Goal: Task Accomplishment & Management: Use online tool/utility

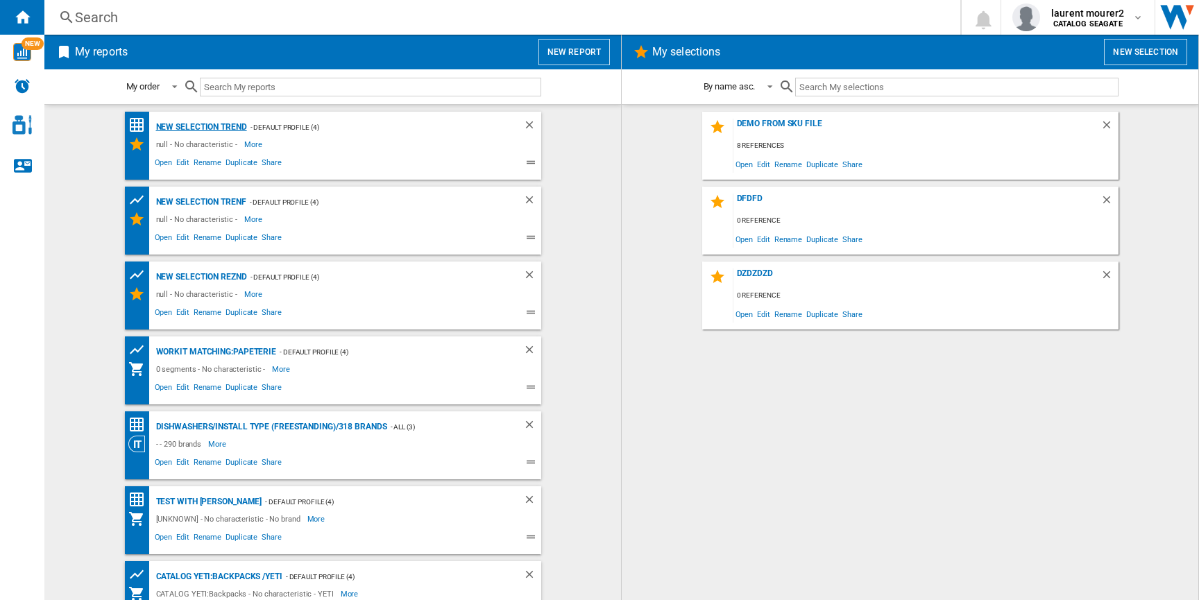
click at [224, 130] on div "New selection trend" at bounding box center [200, 127] width 94 height 17
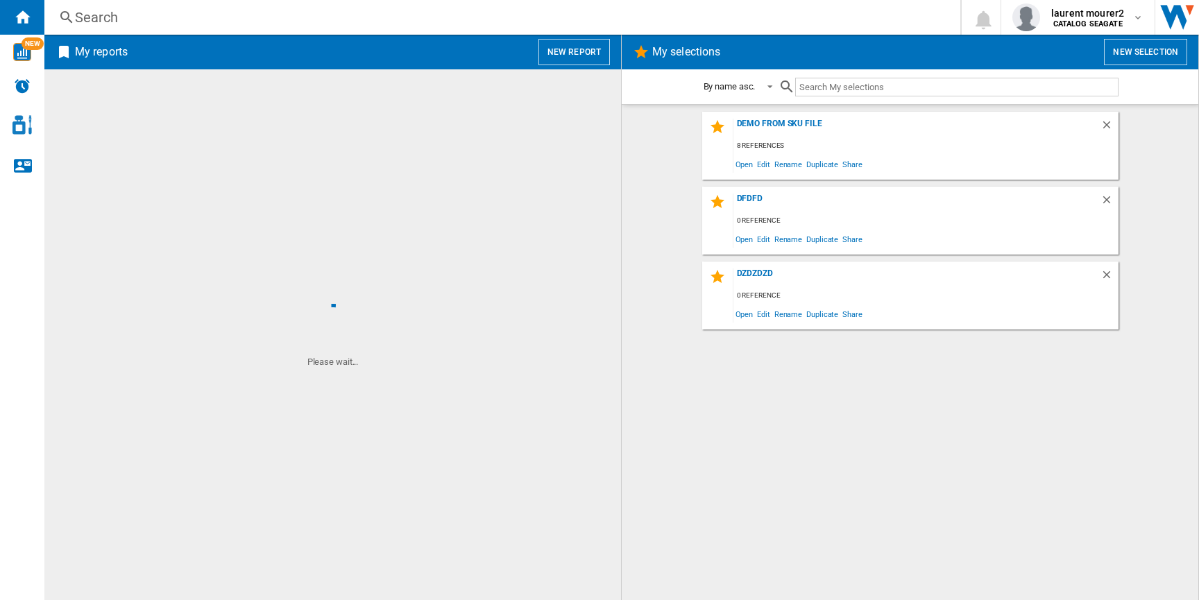
click at [940, 230] on span at bounding box center [992, 239] width 254 height 19
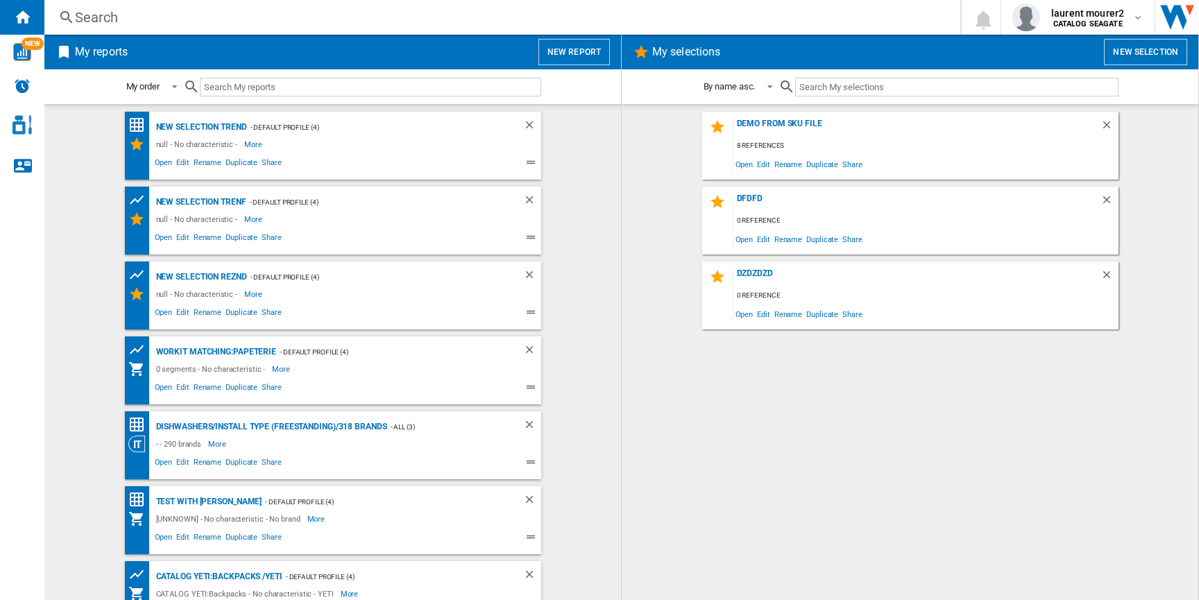
click at [966, 429] on div "demo from sku file 8 references Open Edit Rename Duplicate Share dfdfd 0 refere…" at bounding box center [910, 353] width 549 height 482
click at [582, 50] on button "New report" at bounding box center [573, 52] width 71 height 26
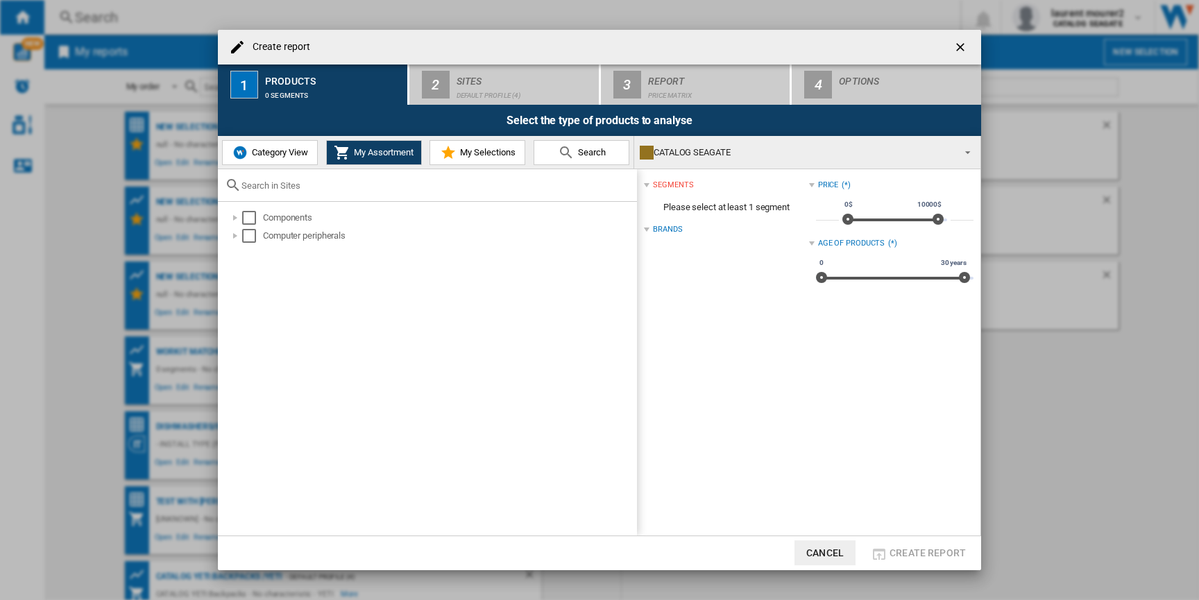
click at [260, 146] on button "Category View" at bounding box center [270, 152] width 96 height 25
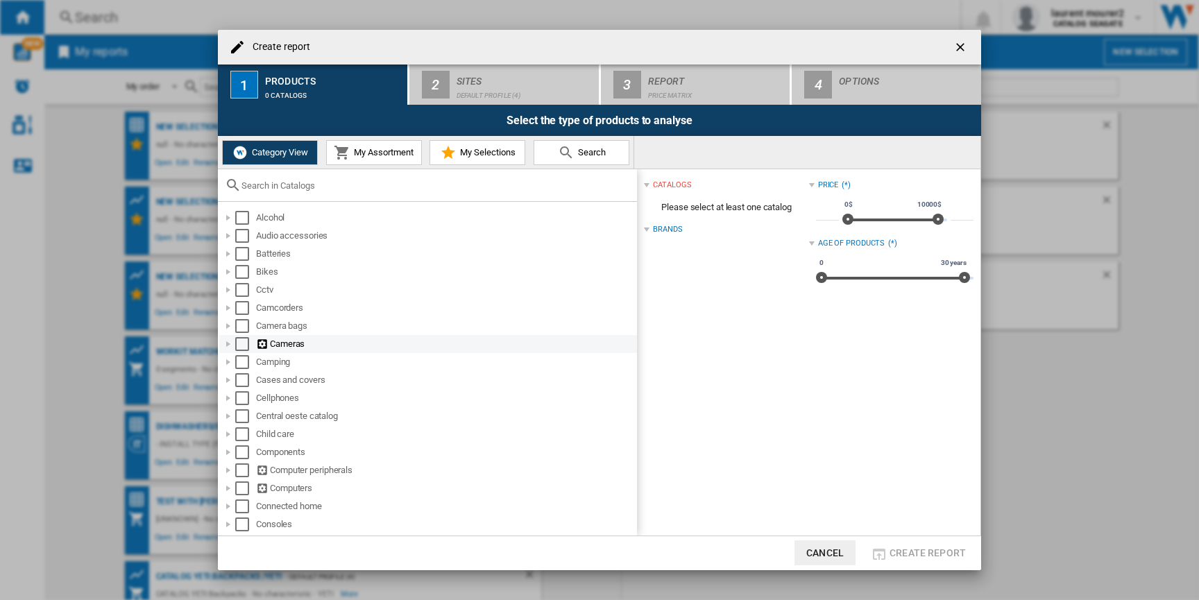
click at [221, 342] on div at bounding box center [228, 344] width 14 height 14
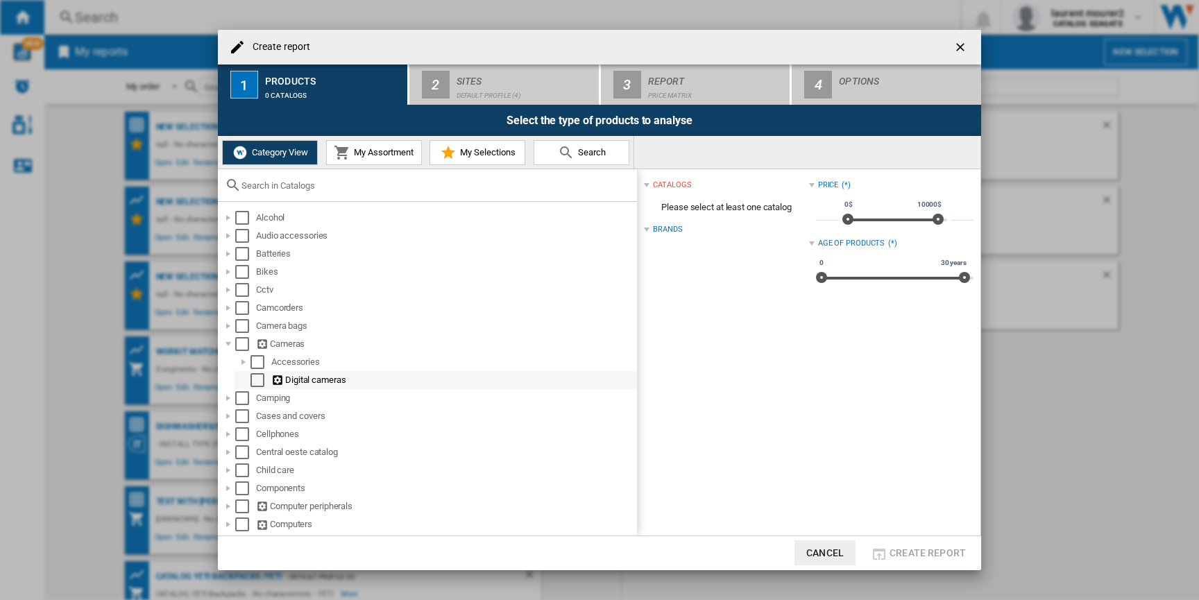
click at [260, 387] on div "Select" at bounding box center [257, 380] width 14 height 14
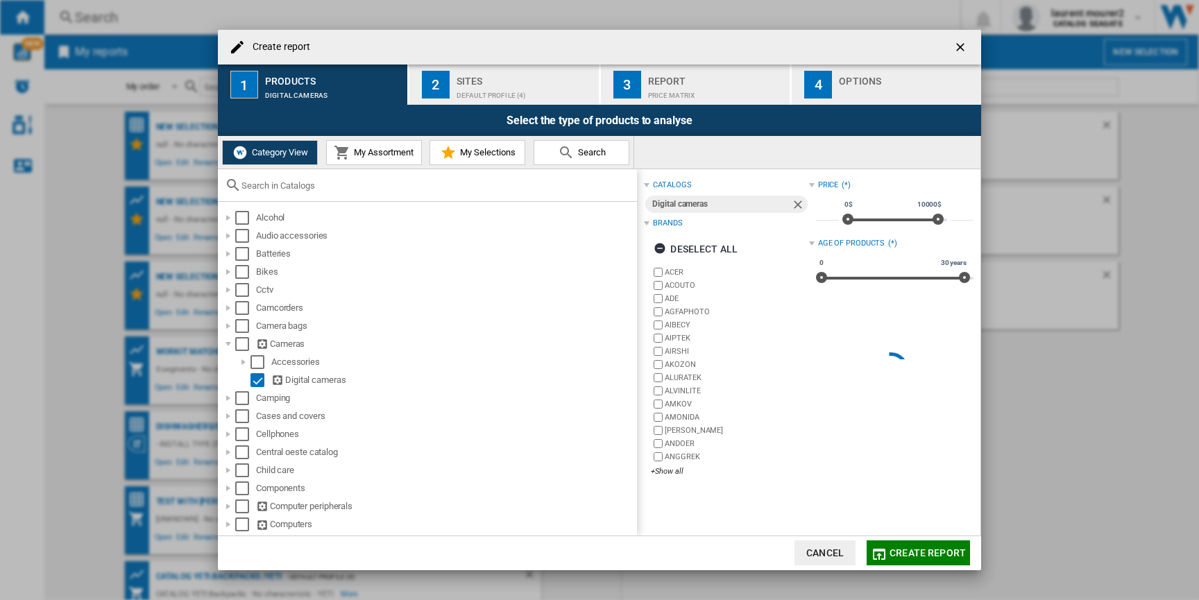
click at [917, 552] on span "Create report" at bounding box center [928, 552] width 76 height 11
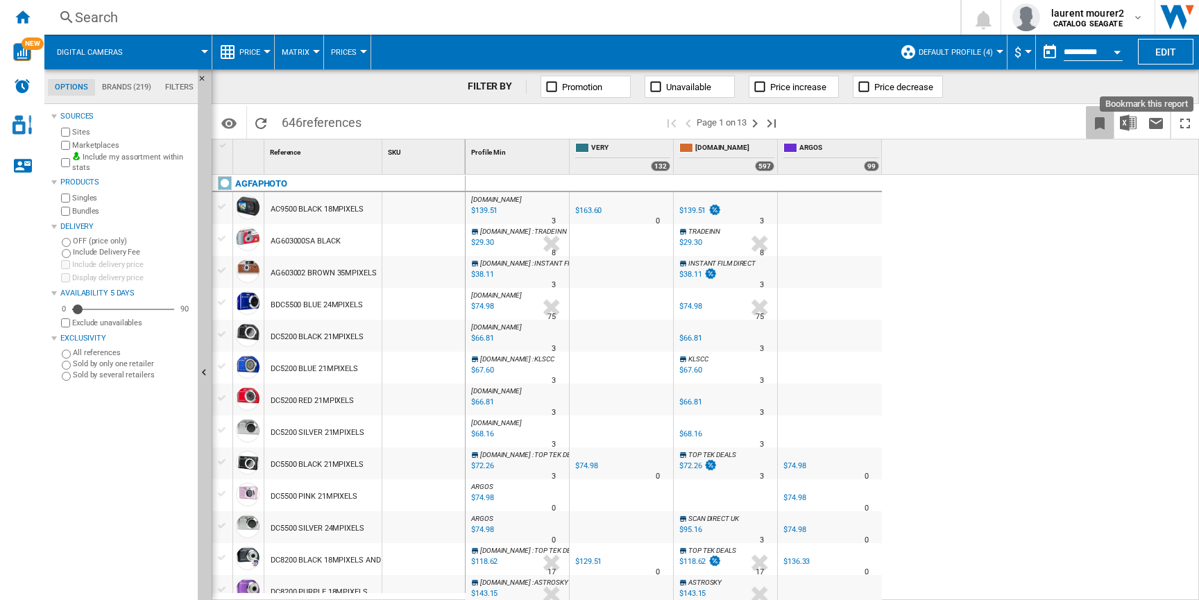
click at [1098, 123] on ng-md-icon "Bookmark this report" at bounding box center [1099, 123] width 17 height 17
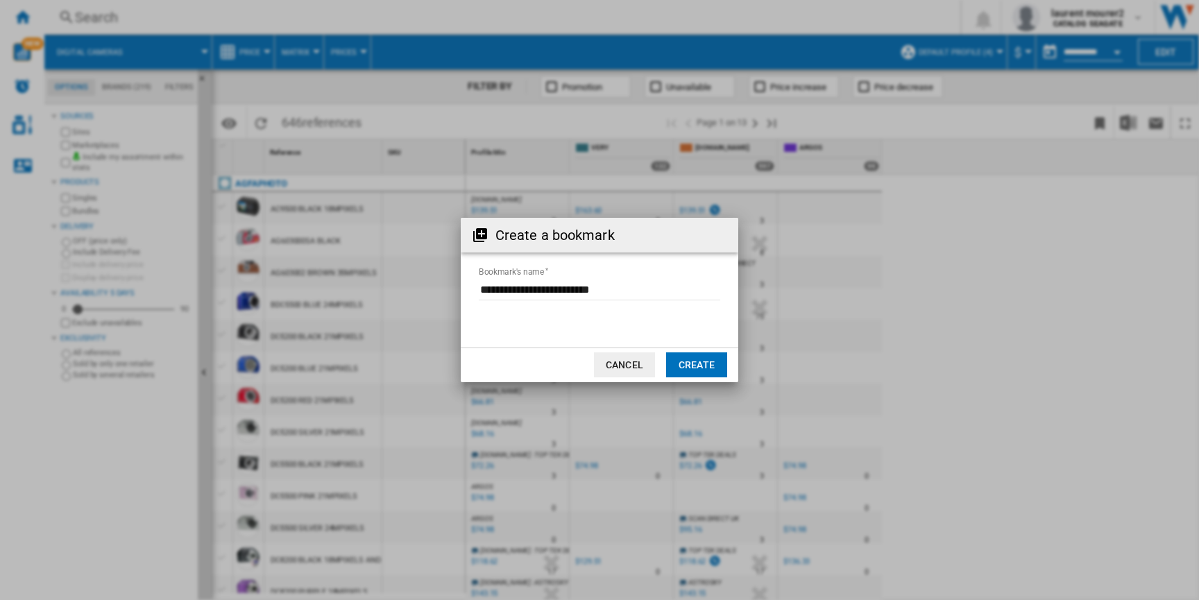
click at [708, 357] on button "Create" at bounding box center [696, 364] width 61 height 25
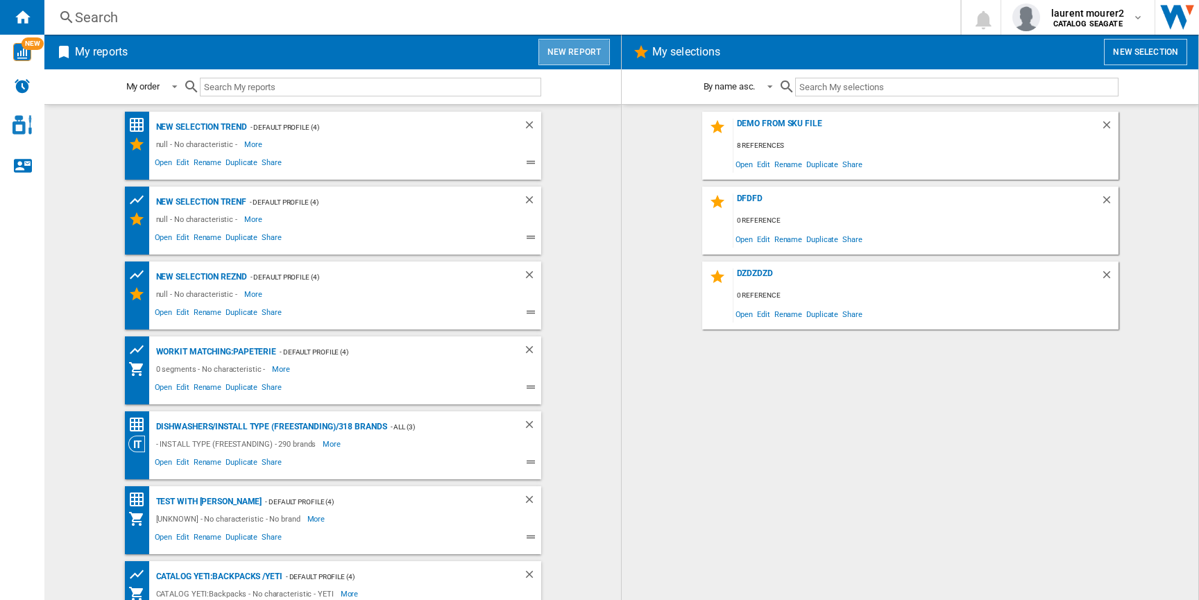
click at [588, 55] on button "New report" at bounding box center [573, 52] width 71 height 26
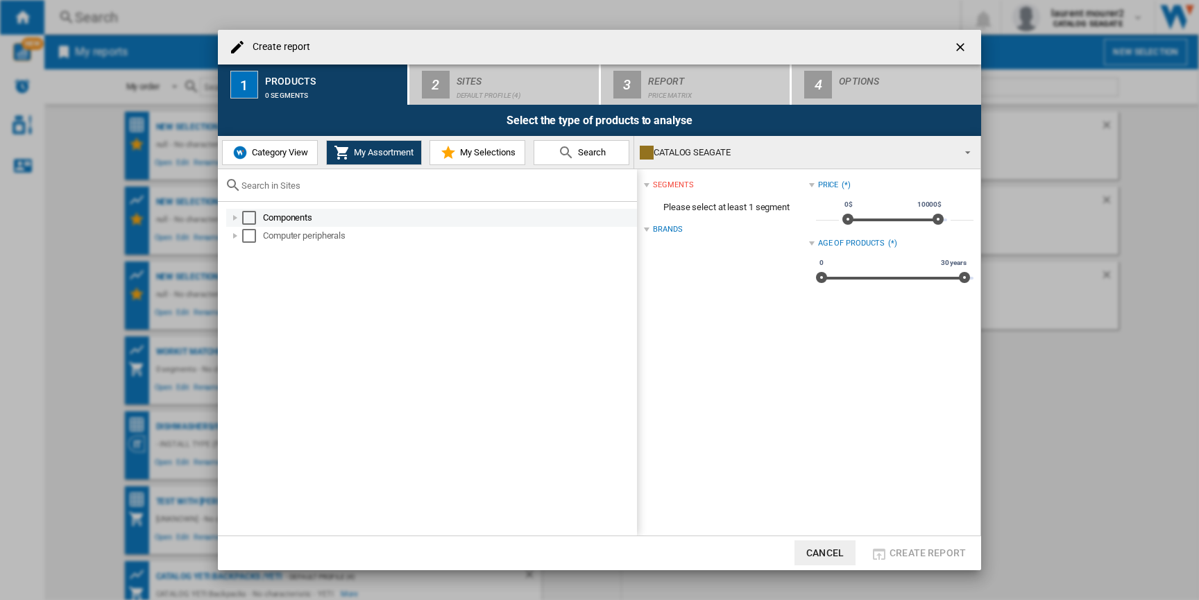
click at [230, 214] on div at bounding box center [235, 218] width 14 height 14
click at [258, 160] on div "Category View My Assortment My Selections Search" at bounding box center [426, 152] width 416 height 33
click at [263, 131] on div "Select the type of products to analyse" at bounding box center [599, 120] width 763 height 31
click at [260, 150] on span "Category View" at bounding box center [278, 152] width 60 height 10
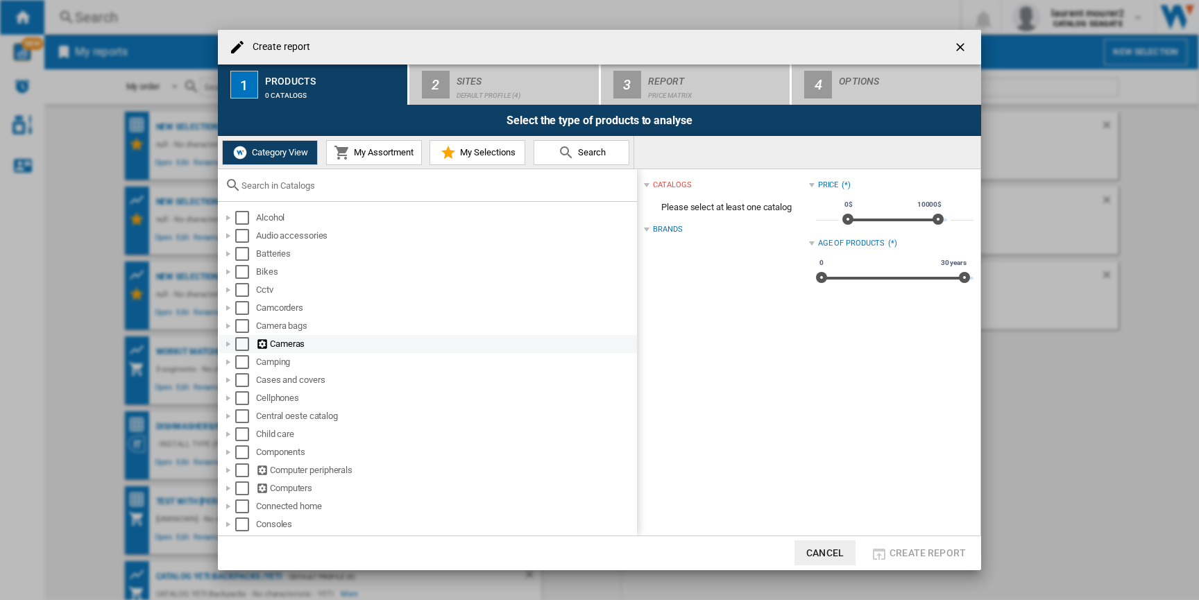
click at [228, 346] on div at bounding box center [228, 344] width 14 height 14
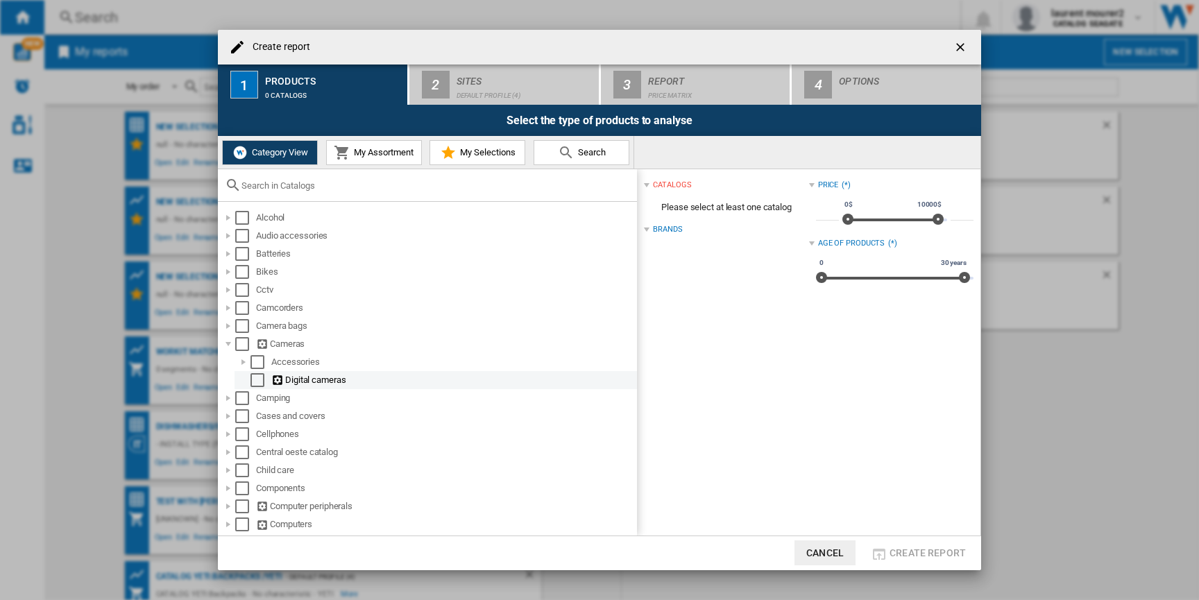
click at [250, 381] on div "Select" at bounding box center [257, 380] width 14 height 14
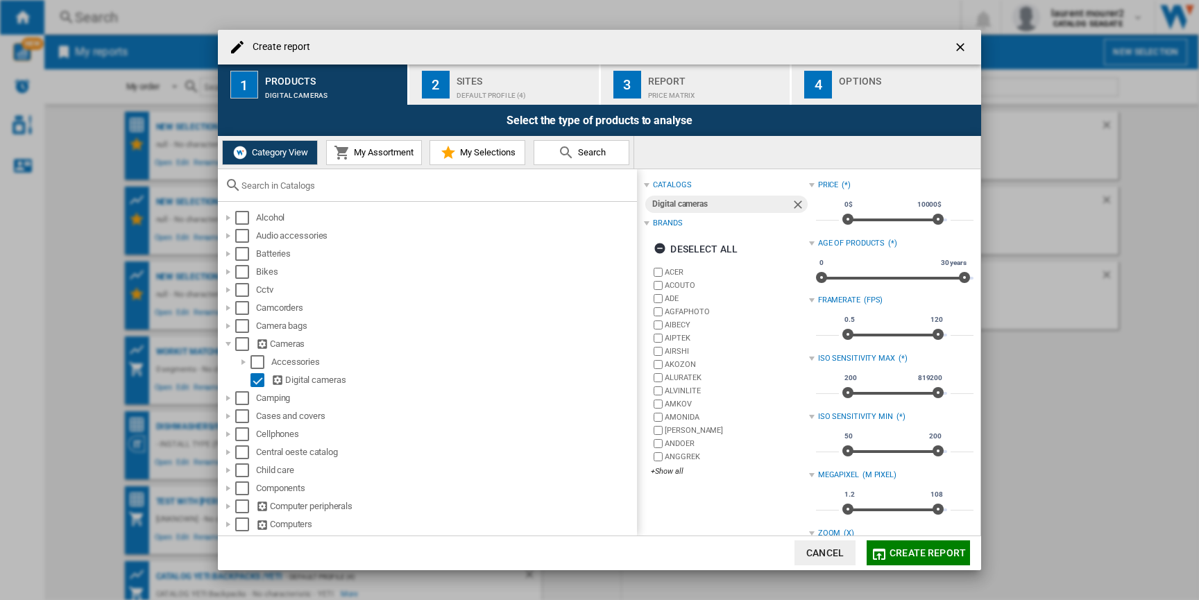
click at [925, 548] on span "Create report" at bounding box center [928, 552] width 76 height 11
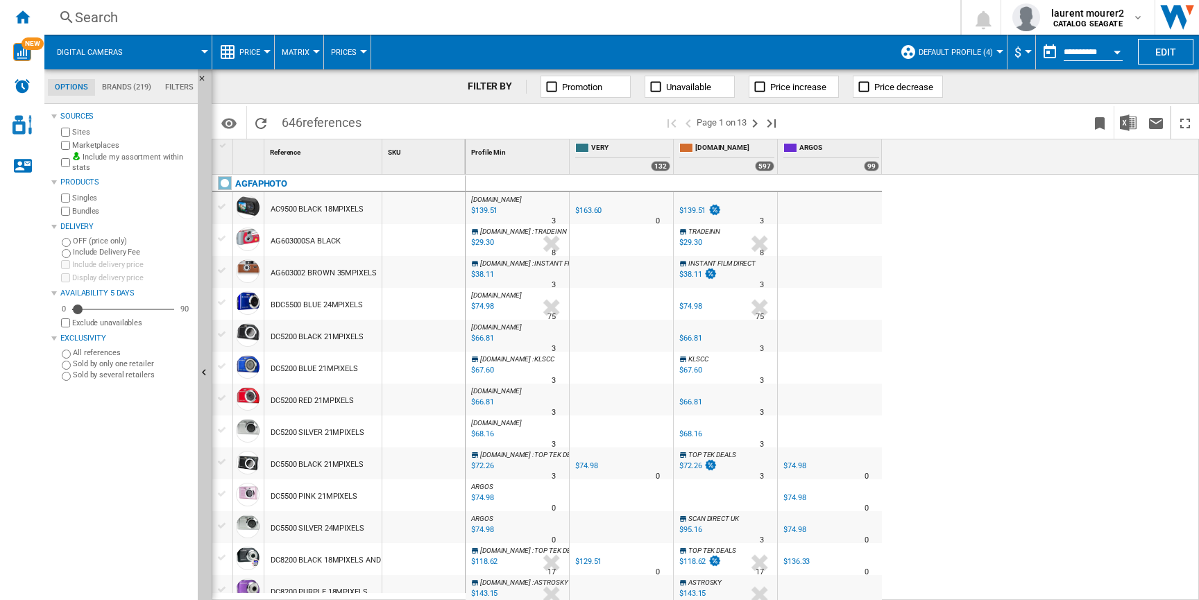
click at [1008, 58] on md-menu "$ Argentin Peso Australian Dollar balboa Bolivia Bolíviano Bulgarian lev Canadi…" at bounding box center [1021, 52] width 28 height 35
click at [1025, 50] on div "Currency" at bounding box center [1028, 51] width 7 height 3
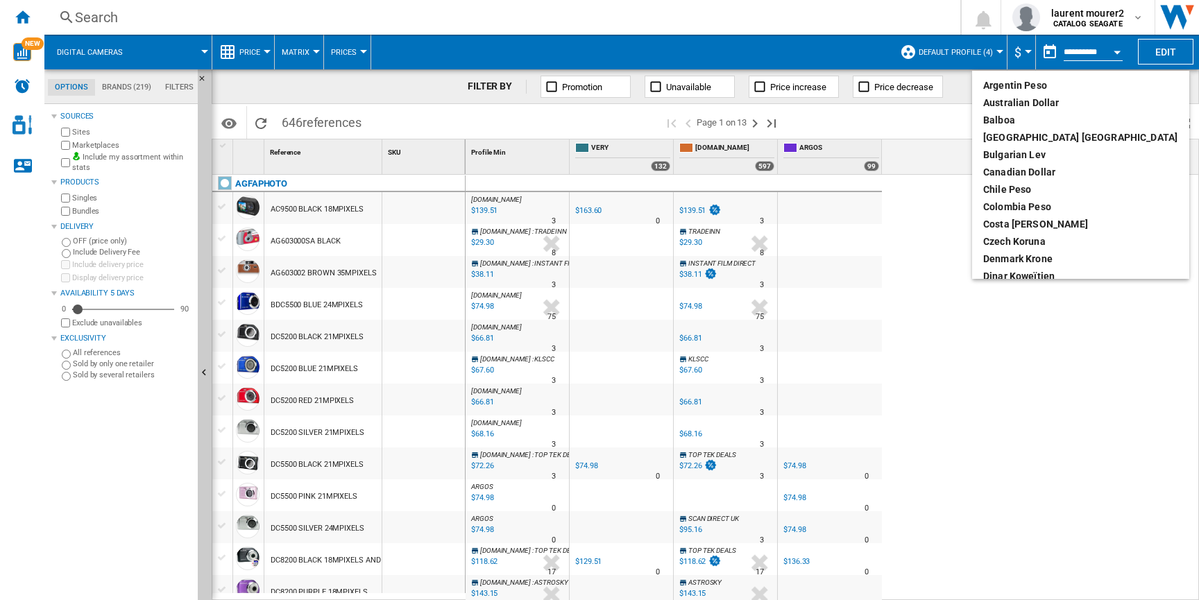
click at [1021, 49] on md-backdrop at bounding box center [599, 300] width 1199 height 600
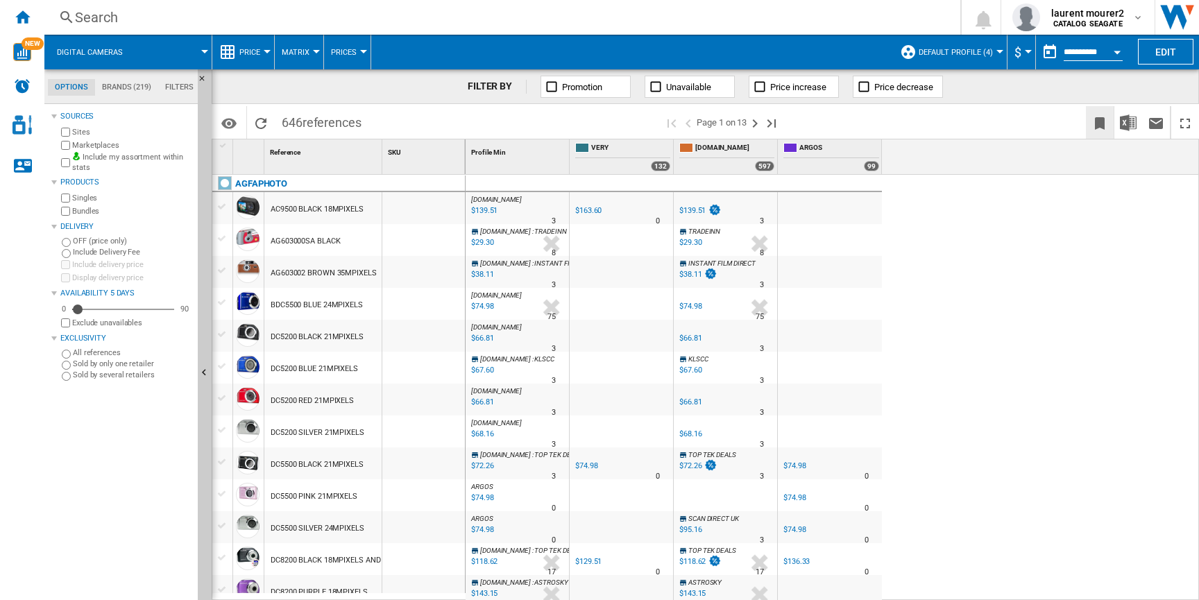
click at [1104, 127] on ng-md-icon "Bookmark this report" at bounding box center [1099, 123] width 17 height 17
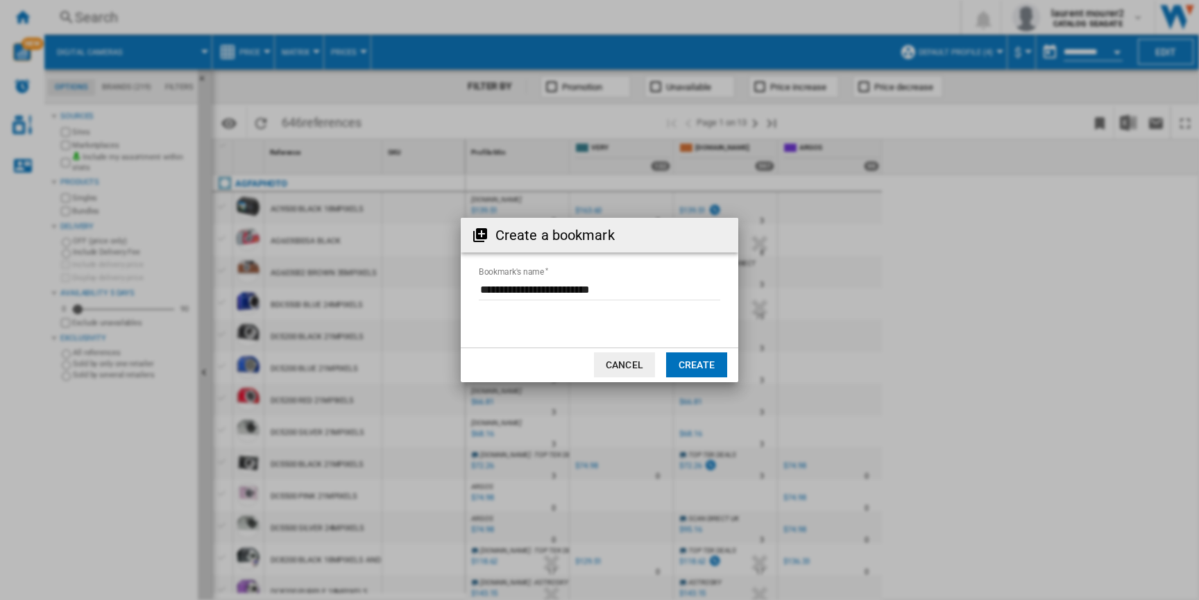
click at [674, 360] on button "Create" at bounding box center [696, 364] width 61 height 25
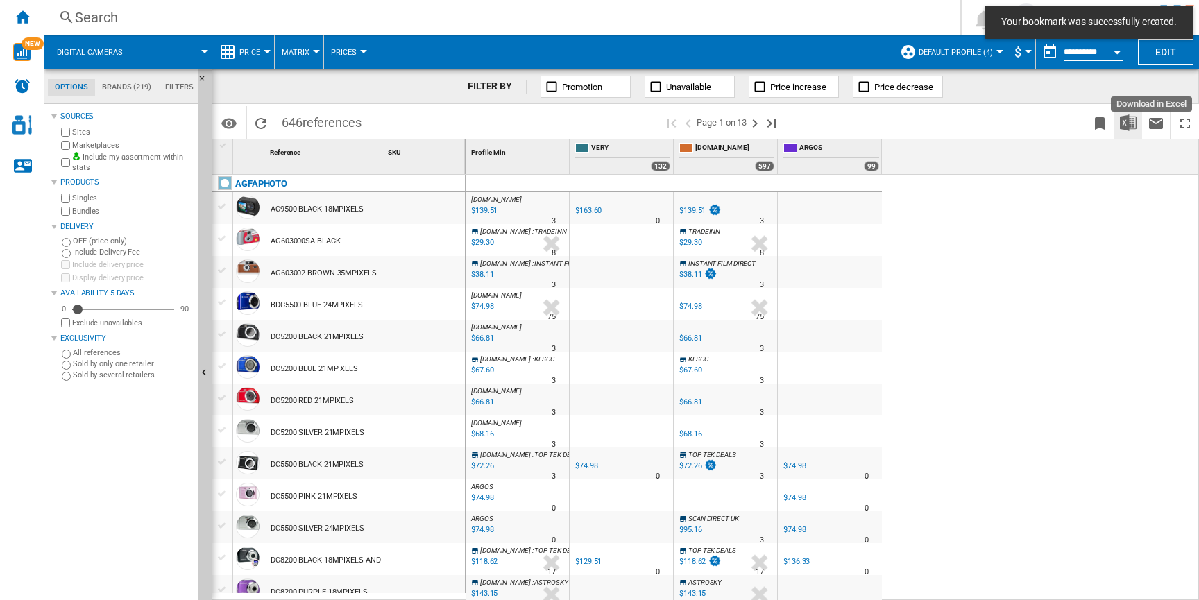
click at [1127, 124] on img "Download in Excel" at bounding box center [1128, 122] width 17 height 17
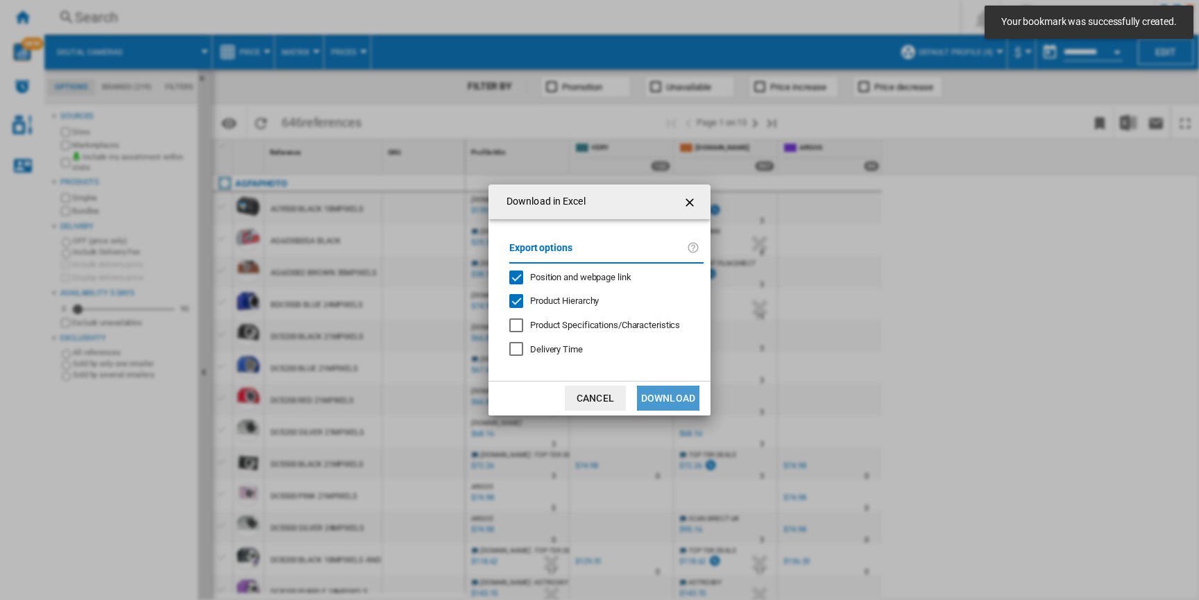
click at [683, 391] on button "Download" at bounding box center [668, 398] width 62 height 25
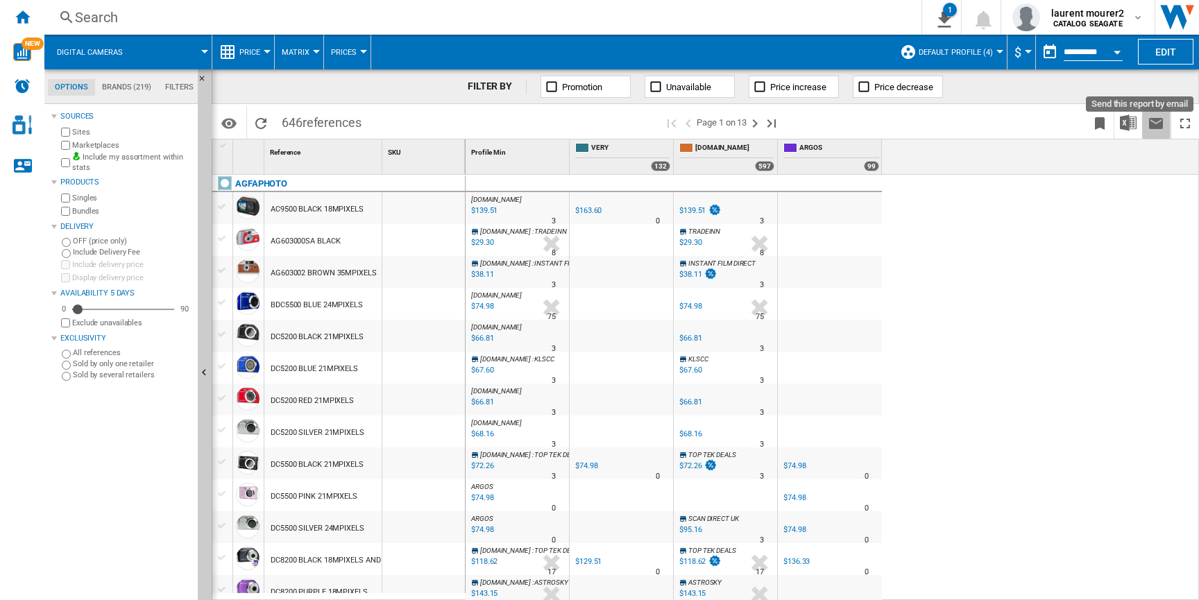
click at [1157, 124] on ng-md-icon "Send this report by email" at bounding box center [1156, 123] width 17 height 17
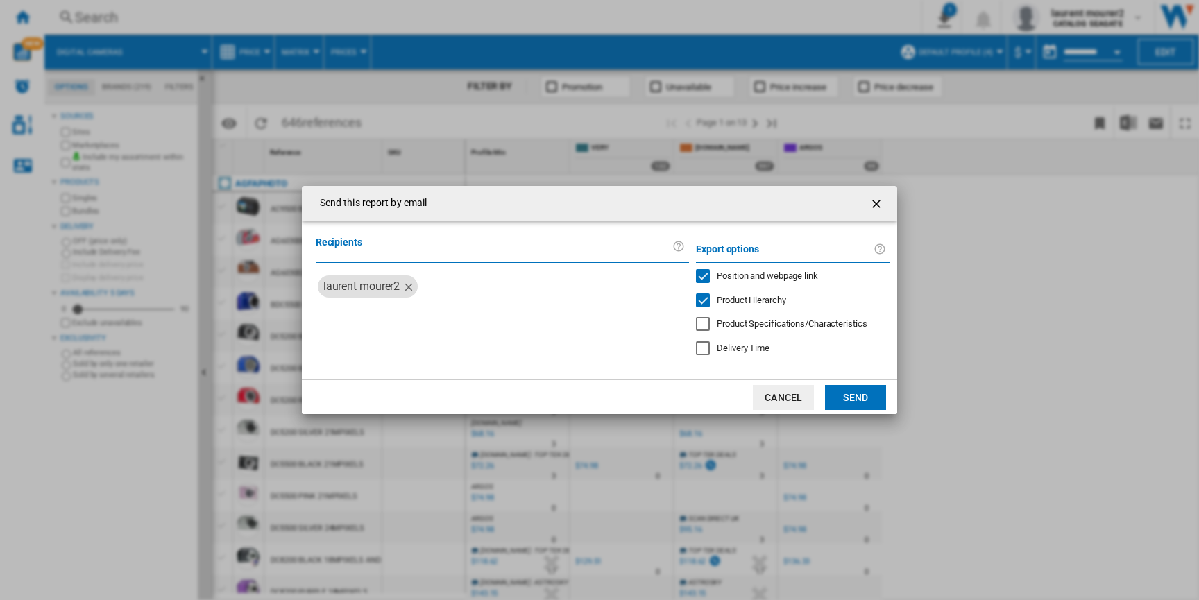
click at [334, 289] on div "laurent mourer2" at bounding box center [361, 286] width 77 height 22
click at [865, 386] on button "Send" at bounding box center [855, 397] width 61 height 25
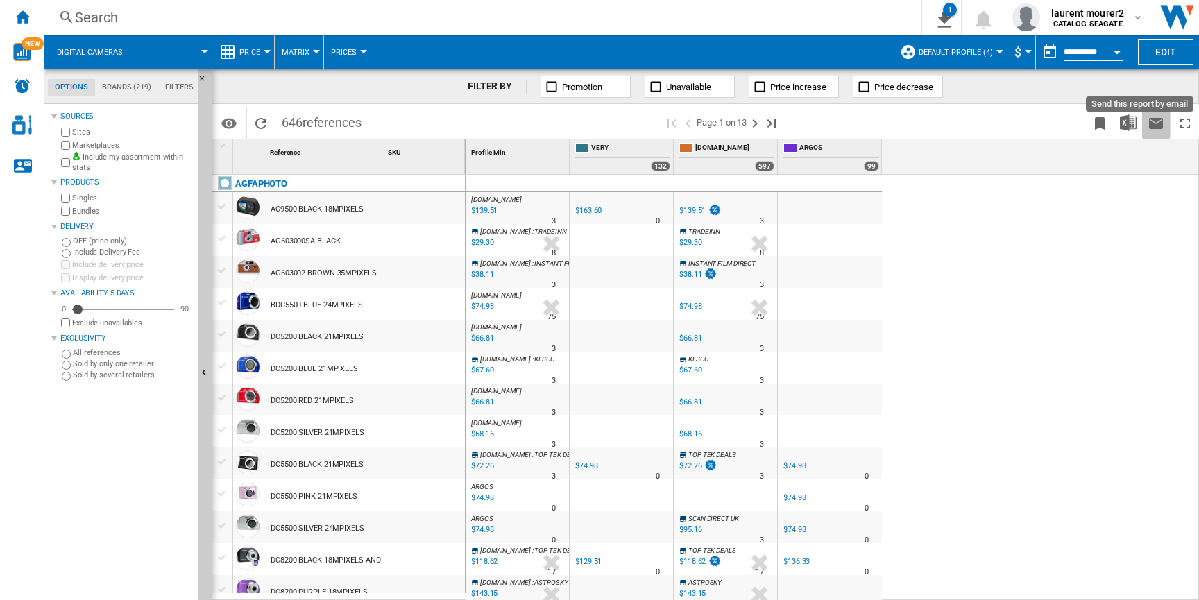
click at [1156, 125] on ng-md-icon "Send this report by email" at bounding box center [1156, 123] width 17 height 17
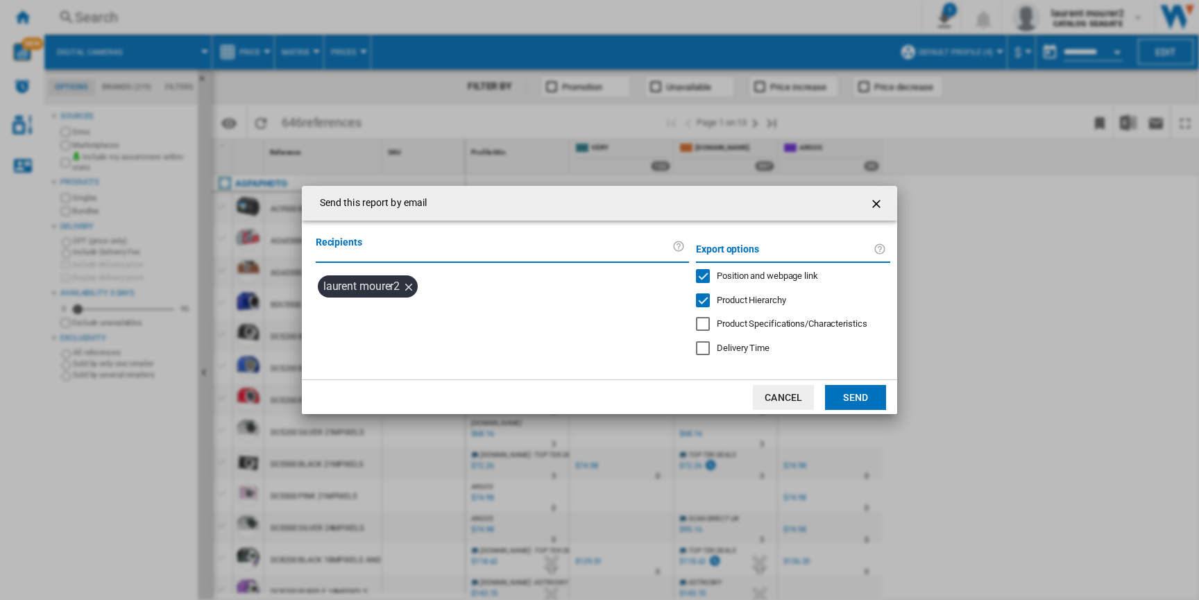
click at [371, 284] on div "laurent mourer2" at bounding box center [361, 286] width 77 height 22
click at [399, 238] on label "Recipients" at bounding box center [494, 248] width 357 height 26
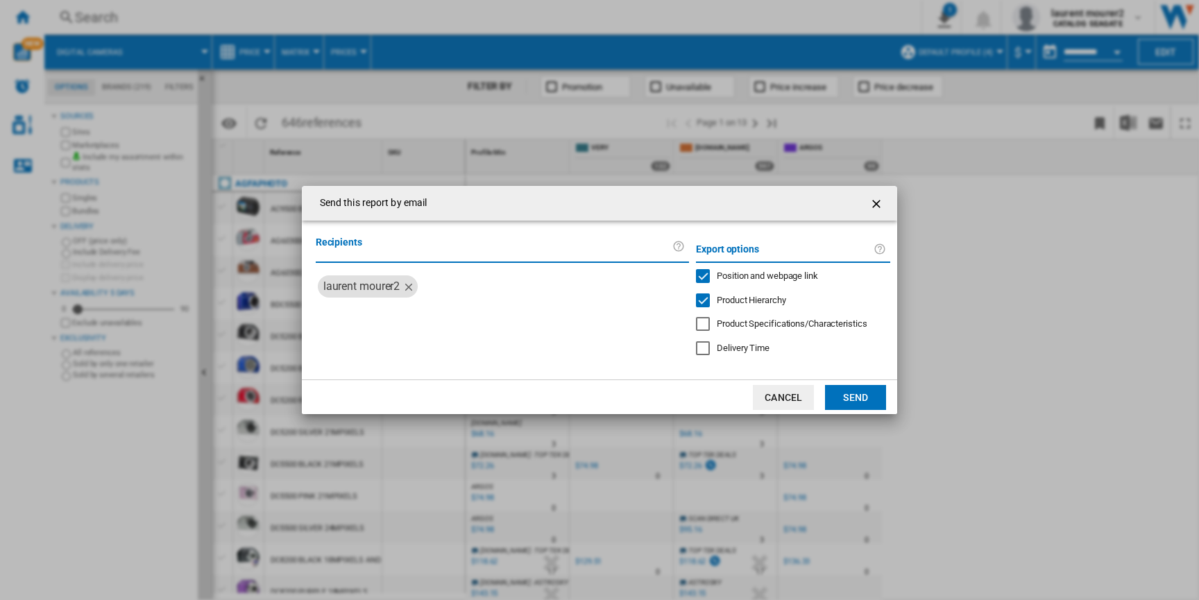
click at [398, 243] on label "Recipients" at bounding box center [494, 248] width 357 height 26
click at [776, 394] on button "Cancel" at bounding box center [783, 397] width 61 height 25
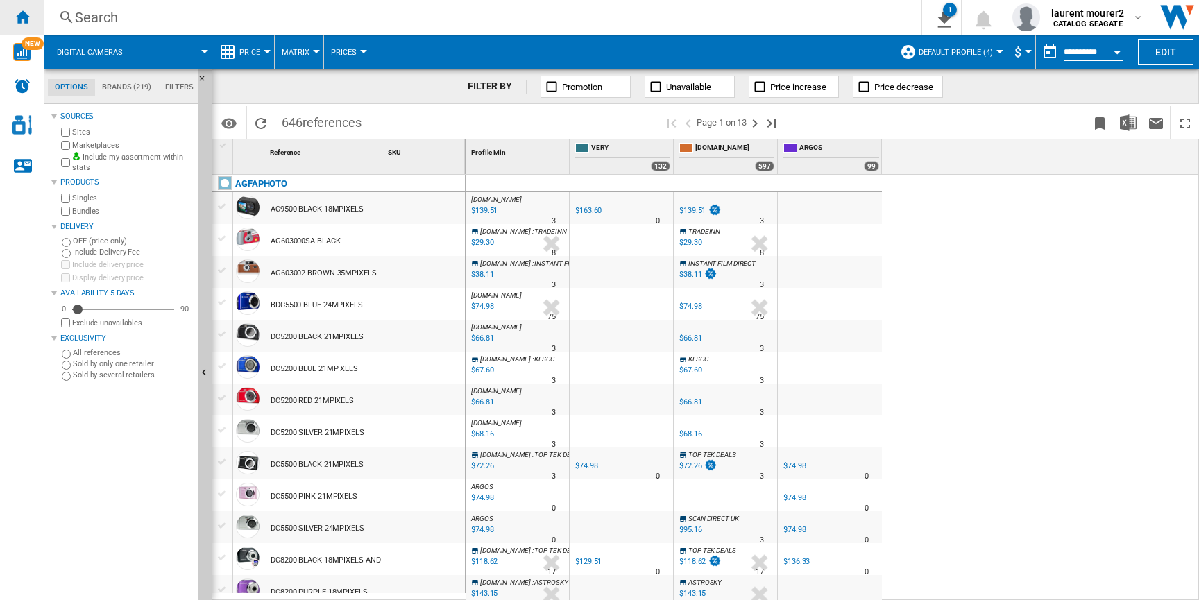
click at [19, 17] on ng-md-icon "Home" at bounding box center [22, 16] width 17 height 17
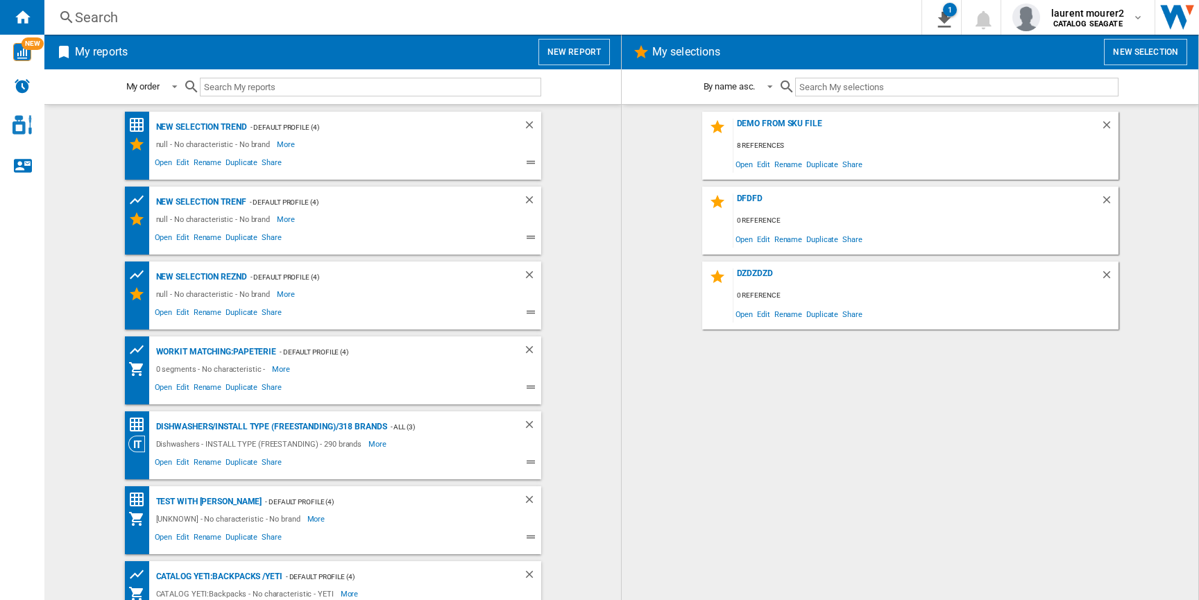
scroll to position [104, 0]
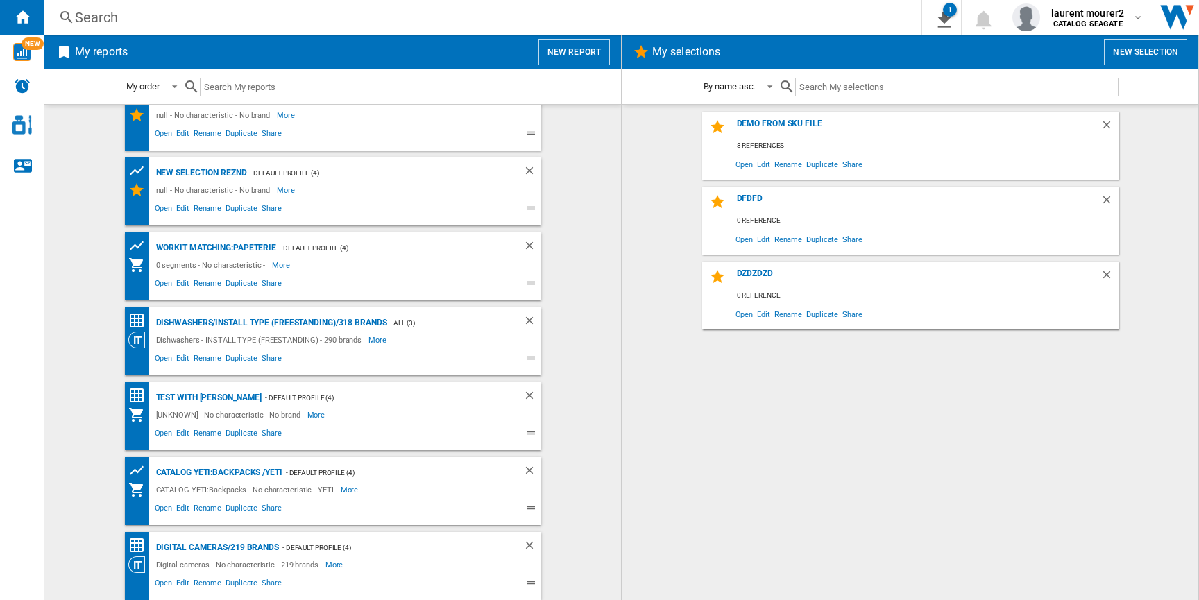
click at [250, 547] on div "Digital cameras/219 brands" at bounding box center [216, 547] width 126 height 17
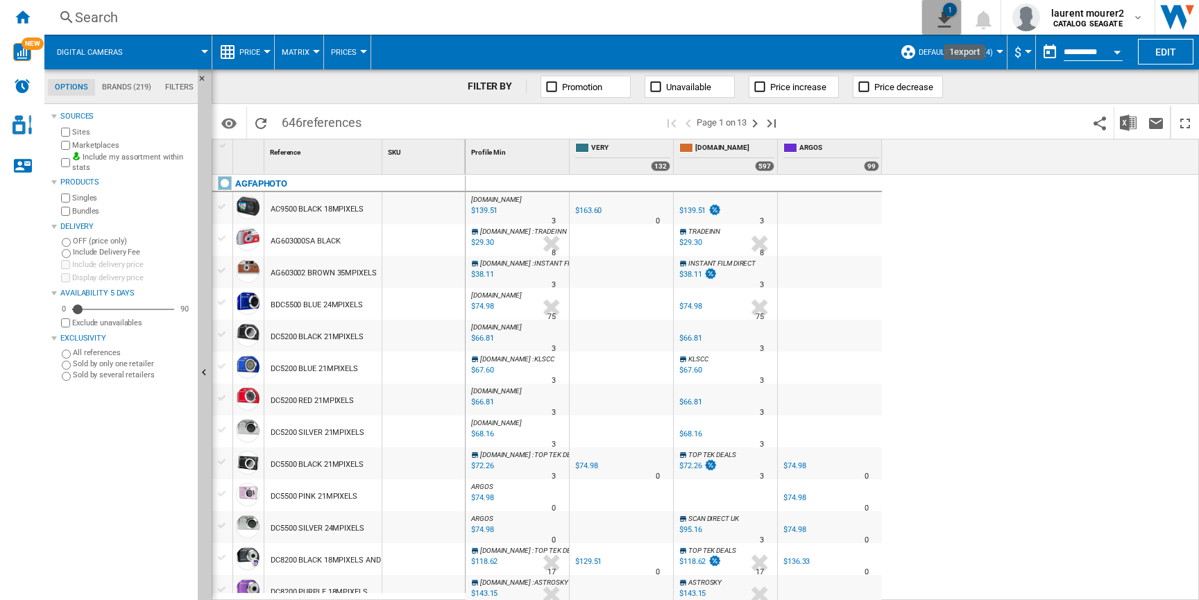
click at [942, 6] on button "1" at bounding box center [941, 17] width 39 height 35
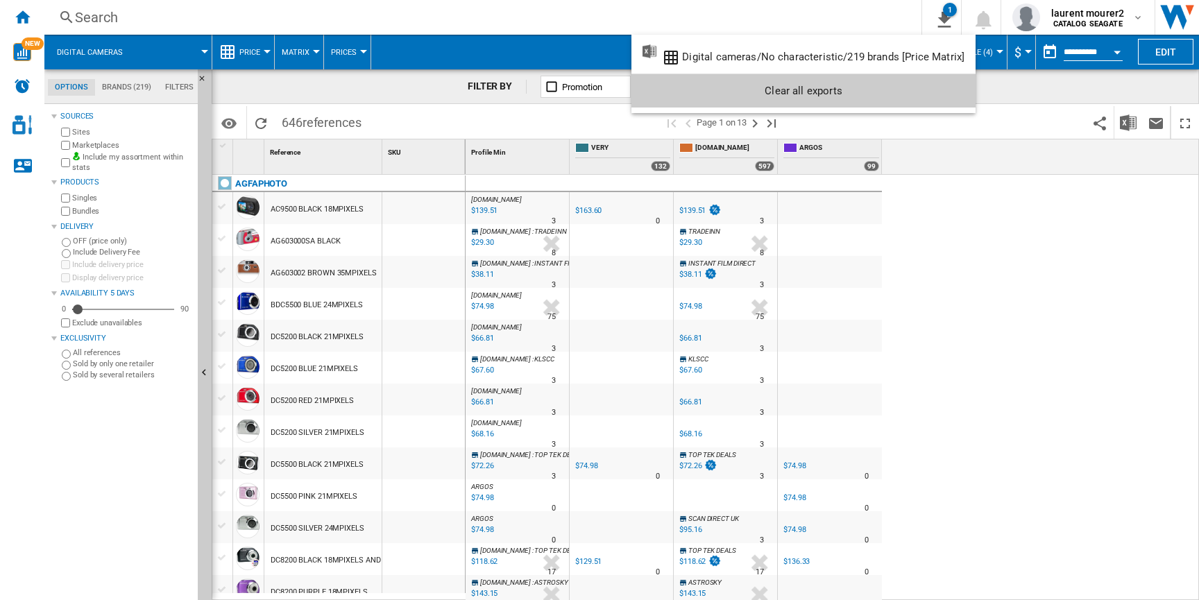
click at [1029, 117] on md-backdrop at bounding box center [599, 300] width 1199 height 600
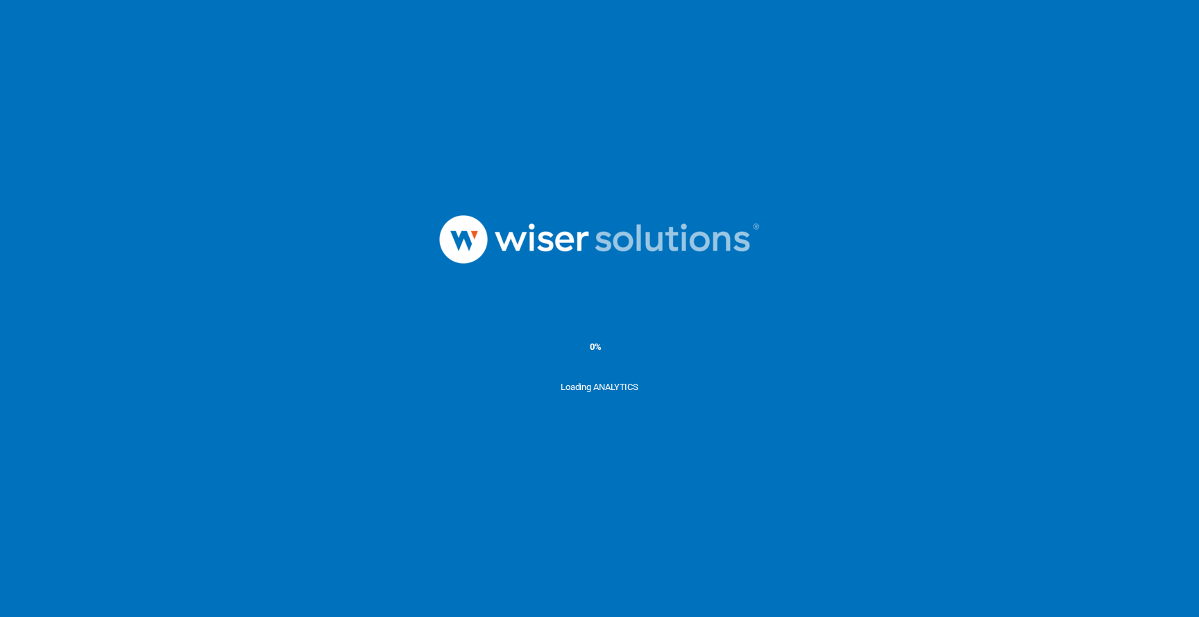
click at [253, 128] on ms-splash-screen "0% Loading ANALYTICS" at bounding box center [599, 308] width 1199 height 617
click at [1010, 124] on ms-splash-screen "0% Loading ANALYTICS" at bounding box center [599, 308] width 1199 height 617
